Goal: Transaction & Acquisition: Download file/media

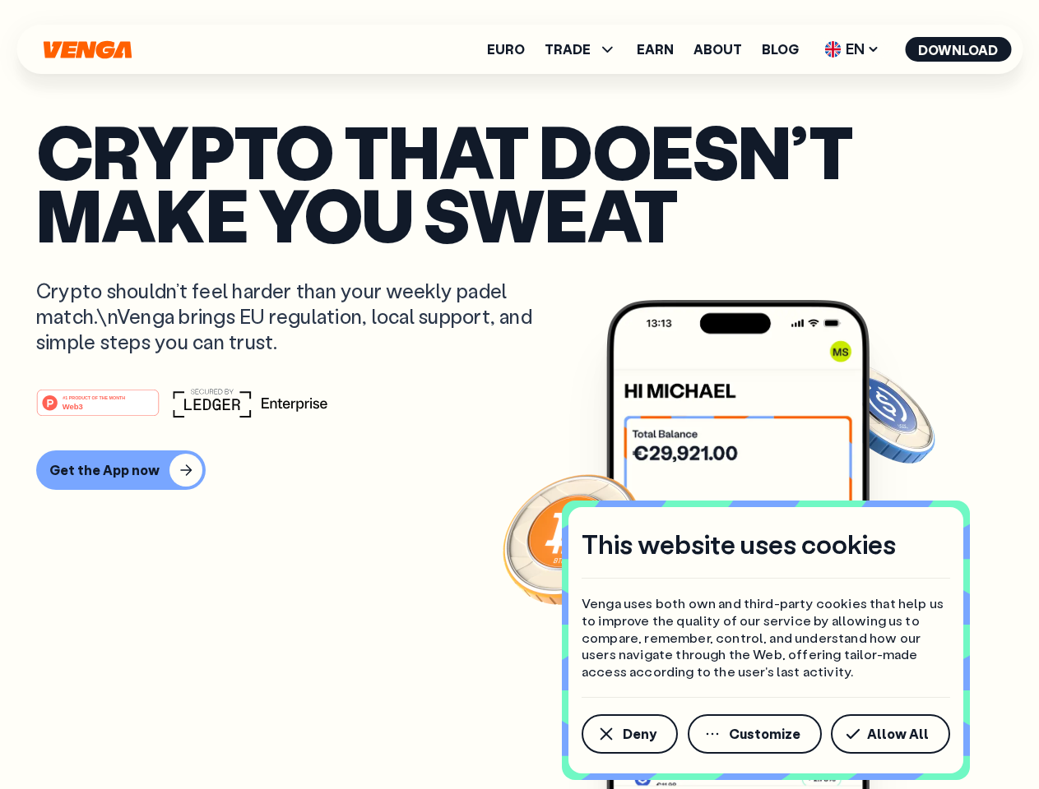
click at [519, 395] on div "#1 PRODUCT OF THE MONTH Web3" at bounding box center [519, 403] width 966 height 30
click at [628, 734] on span "Deny" at bounding box center [639, 734] width 34 height 13
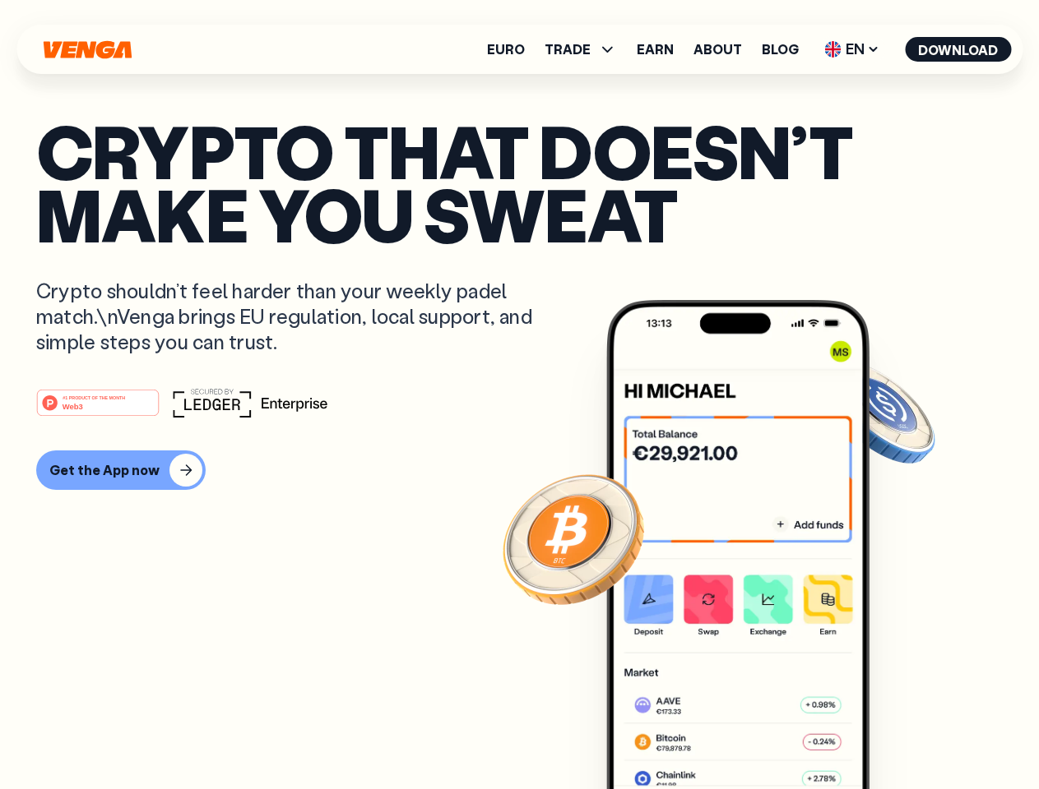
click at [756, 734] on img at bounding box center [737, 575] width 263 height 551
click at [893, 734] on article "Crypto that doesn’t make you sweat Crypto shouldn’t feel harder than your weekl…" at bounding box center [519, 427] width 966 height 617
click at [585, 49] on span "TRADE" at bounding box center [567, 49] width 46 height 13
click at [852, 49] on span "EN" at bounding box center [851, 49] width 67 height 26
click at [958, 49] on button "Download" at bounding box center [957, 49] width 106 height 25
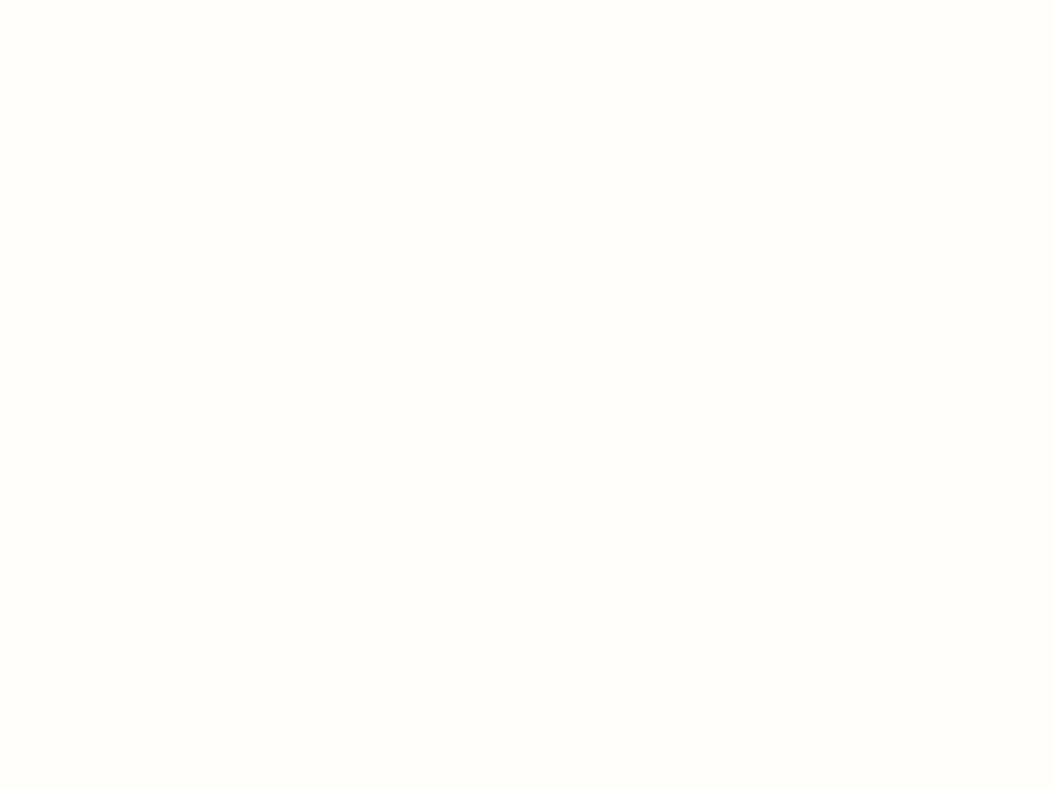
click at [118, 0] on html "This website uses cookies Venga uses both own and third-party cookies that help…" at bounding box center [526, 0] width 1053 height 0
click at [100, 0] on html "This website uses cookies Venga uses both own and third-party cookies that help…" at bounding box center [526, 0] width 1053 height 0
